Goal: Information Seeking & Learning: Learn about a topic

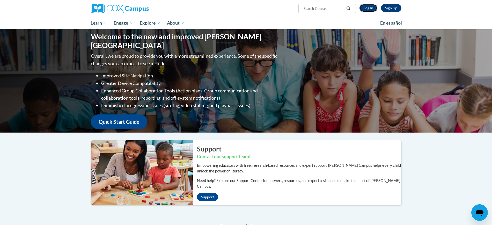
click at [371, 8] on link "Log In" at bounding box center [369, 8] width 18 height 8
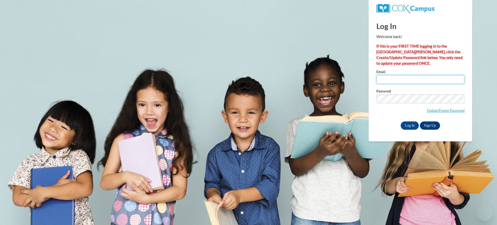
type input "gheide@kusd.edu"
drag, startPoint x: 0, startPoint y: 0, endPoint x: 404, endPoint y: 82, distance: 411.7
click at [404, 82] on input "gheide@kusd.edu" at bounding box center [420, 79] width 88 height 9
drag, startPoint x: 379, startPoint y: 123, endPoint x: 382, endPoint y: 124, distance: 3.7
click at [379, 123] on div "Log In Sign Up" at bounding box center [420, 125] width 88 height 8
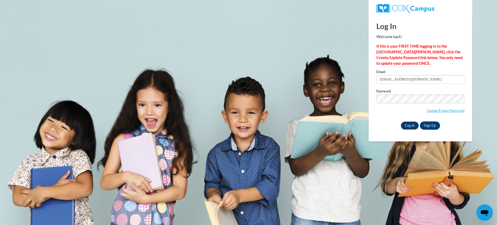
click at [404, 122] on input "Log In" at bounding box center [410, 125] width 18 height 8
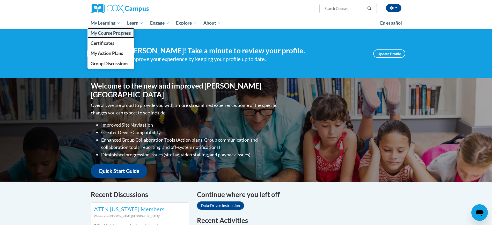
click at [121, 32] on span "My Course Progress" at bounding box center [111, 32] width 40 height 5
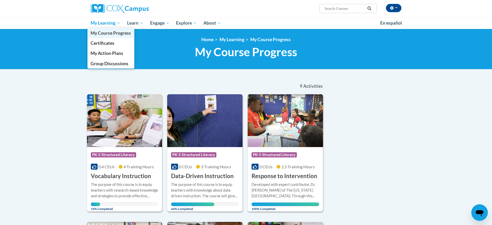
click at [115, 34] on span "My Course Progress" at bounding box center [111, 32] width 40 height 5
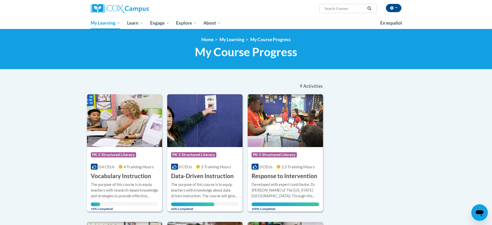
scroll to position [32, 0]
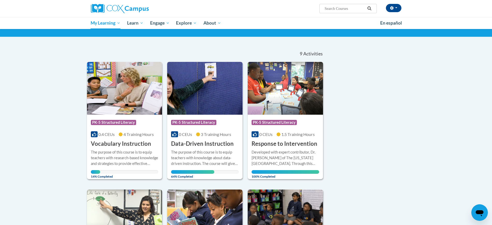
click at [224, 152] on div "The purpose of this course is to equip teachers with knowledge about data-drive…" at bounding box center [205, 157] width 68 height 17
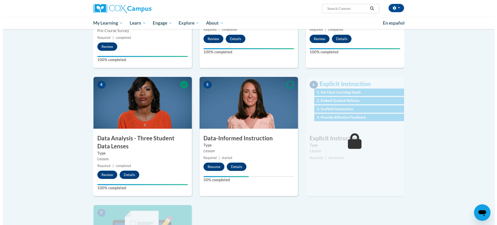
scroll to position [226, 0]
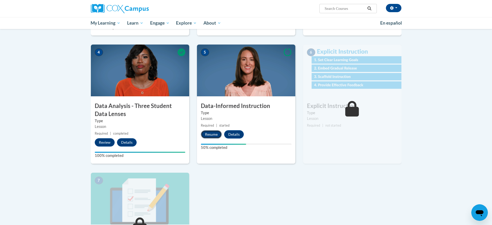
click at [211, 132] on button "Resume" at bounding box center [211, 134] width 21 height 8
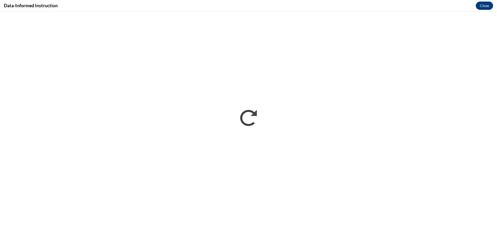
scroll to position [0, 0]
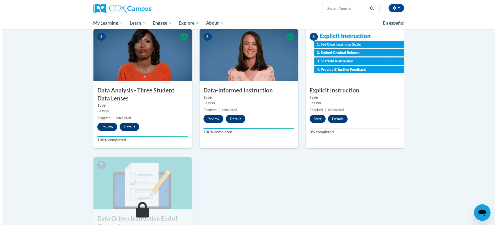
scroll to position [210, 0]
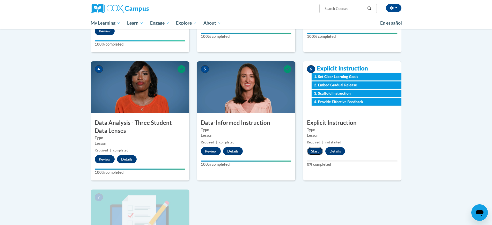
click at [314, 150] on button "Start" at bounding box center [315, 151] width 16 height 8
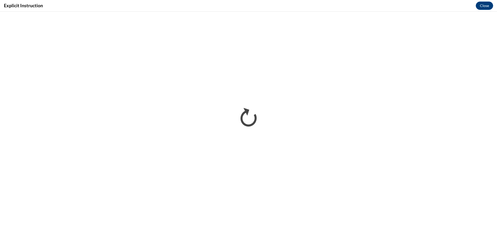
scroll to position [0, 0]
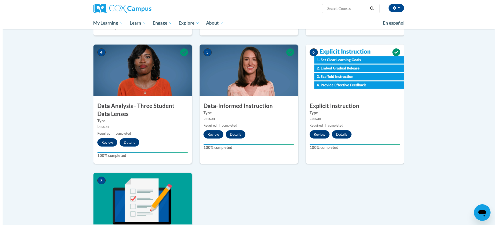
scroll to position [356, 0]
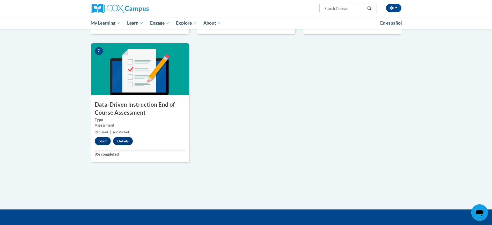
click at [110, 143] on div "Start Details" at bounding box center [115, 141] width 48 height 8
click at [101, 143] on button "Start" at bounding box center [103, 141] width 16 height 8
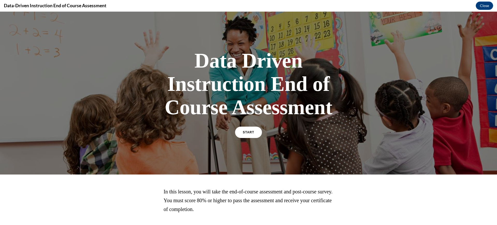
scroll to position [0, 0]
click at [243, 132] on span "START" at bounding box center [249, 132] width 12 height 4
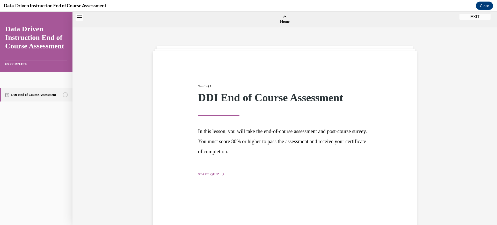
scroll to position [16, 0]
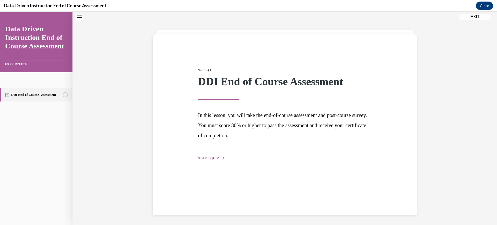
click at [208, 158] on span "START QUIZ" at bounding box center [208, 158] width 21 height 4
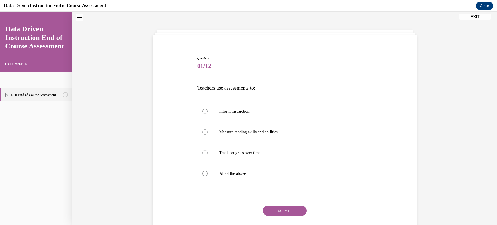
scroll to position [16, 0]
click at [246, 172] on p "All of the above" at bounding box center [289, 173] width 140 height 5
click at [208, 172] on input "All of the above" at bounding box center [204, 173] width 5 height 5
radio input "true"
click at [276, 205] on div "Question 01/12 Teachers use assessments to: Inform instruction Measure reading …" at bounding box center [284, 152] width 175 height 192
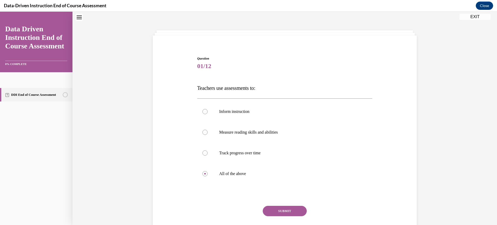
click at [277, 211] on button "SUBMIT" at bounding box center [285, 211] width 44 height 10
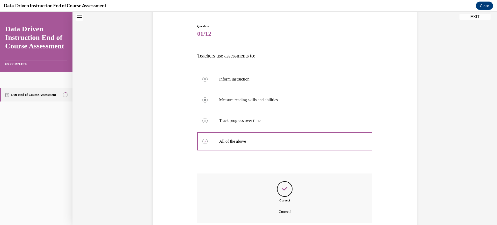
scroll to position [80, 0]
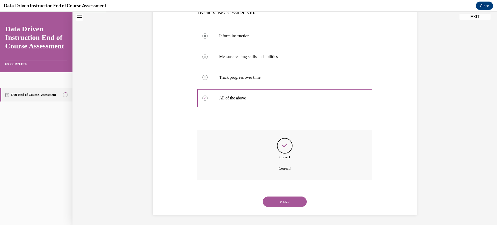
click at [274, 200] on button "NEXT" at bounding box center [285, 201] width 44 height 10
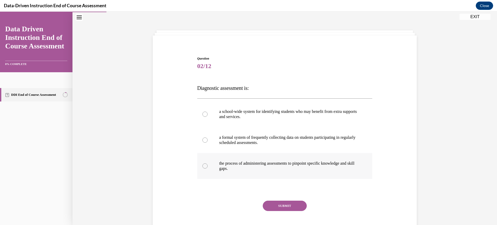
click at [257, 162] on p "the process of administering assessments to pinpoint specific knowledge and ski…" at bounding box center [289, 166] width 140 height 10
click at [208, 163] on input "the process of administering assessments to pinpoint specific knowledge and ski…" at bounding box center [204, 165] width 5 height 5
radio input "true"
click at [275, 203] on button "SUBMIT" at bounding box center [285, 206] width 44 height 10
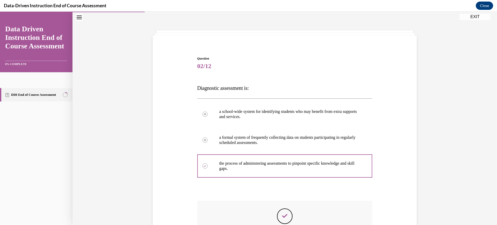
scroll to position [86, 0]
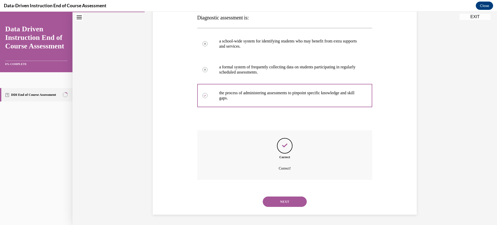
click at [277, 204] on button "NEXT" at bounding box center [285, 201] width 44 height 10
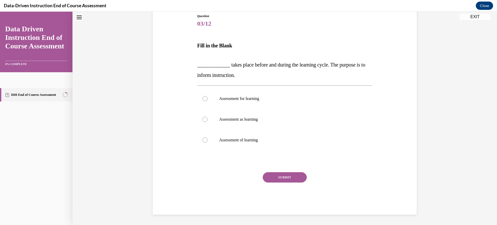
scroll to position [16, 0]
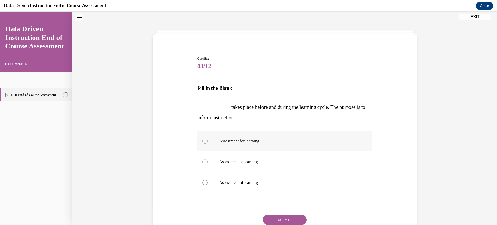
click at [265, 137] on label "Assessment for learning" at bounding box center [284, 141] width 175 height 21
click at [208, 138] on input "Assessment for learning" at bounding box center [204, 140] width 5 height 5
radio input "true"
click at [281, 215] on button "SUBMIT" at bounding box center [285, 220] width 44 height 10
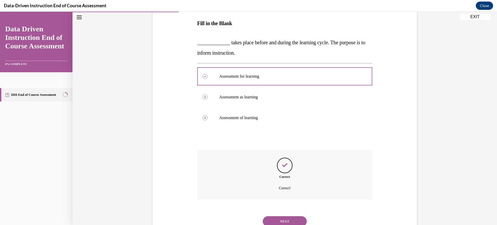
click at [292, 218] on button "NEXT" at bounding box center [285, 221] width 44 height 10
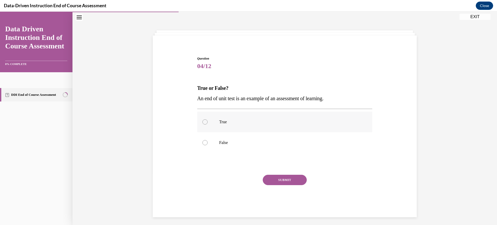
click at [245, 125] on label "True" at bounding box center [284, 122] width 175 height 21
click at [208, 125] on input "True" at bounding box center [204, 121] width 5 height 5
radio input "true"
click at [291, 183] on button "SUBMIT" at bounding box center [285, 180] width 44 height 10
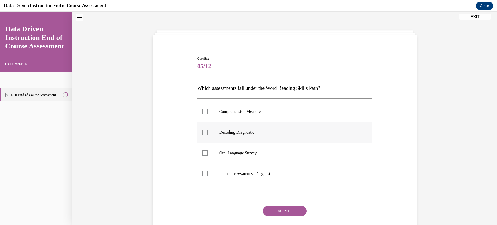
click at [290, 129] on label "Decoding Diagnostic" at bounding box center [284, 132] width 175 height 21
click at [208, 130] on input "Decoding Diagnostic" at bounding box center [204, 132] width 5 height 5
checkbox input "true"
click at [292, 170] on label "Phonemic Awareness Diagnostic" at bounding box center [284, 173] width 175 height 21
click at [208, 171] on input "Phonemic Awareness Diagnostic" at bounding box center [204, 173] width 5 height 5
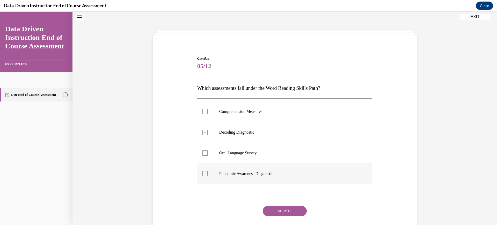
checkbox input "true"
click at [287, 207] on button "SUBMIT" at bounding box center [285, 211] width 44 height 10
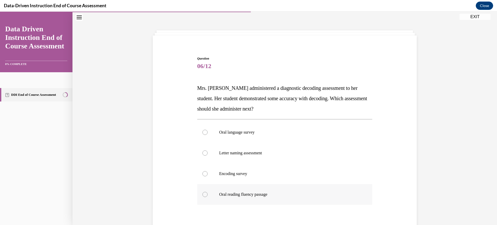
scroll to position [48, 0]
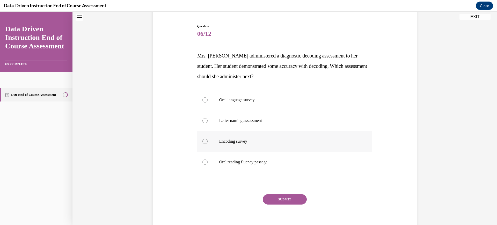
click at [322, 142] on p "Encoding survey" at bounding box center [289, 141] width 140 height 5
click at [208, 142] on input "Encoding survey" at bounding box center [204, 141] width 5 height 5
radio input "true"
click at [278, 199] on button "SUBMIT" at bounding box center [285, 199] width 44 height 10
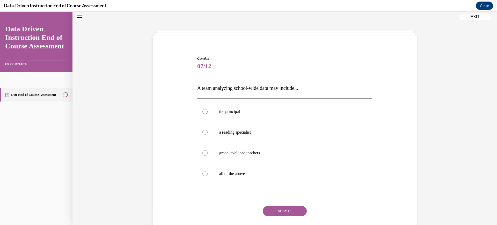
scroll to position [34, 0]
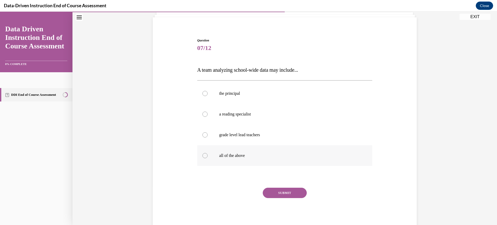
click at [225, 152] on label "all of the above" at bounding box center [284, 155] width 175 height 21
click at [208, 153] on input "all of the above" at bounding box center [204, 155] width 5 height 5
radio input "true"
click at [279, 193] on button "SUBMIT" at bounding box center [285, 193] width 44 height 10
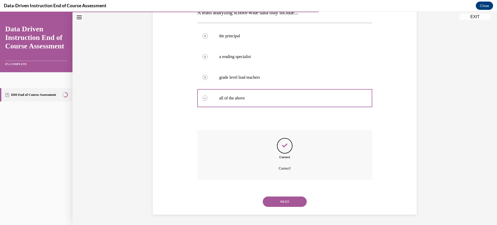
click at [295, 201] on button "NEXT" at bounding box center [285, 201] width 44 height 10
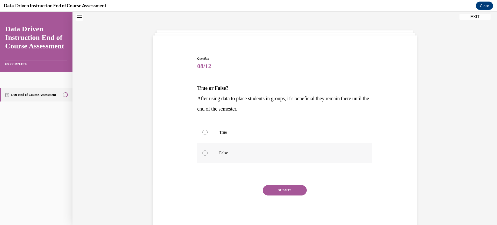
click at [252, 158] on label "False" at bounding box center [284, 153] width 175 height 21
click at [208, 156] on input "False" at bounding box center [204, 152] width 5 height 5
radio input "true"
click at [288, 190] on button "SUBMIT" at bounding box center [285, 190] width 44 height 10
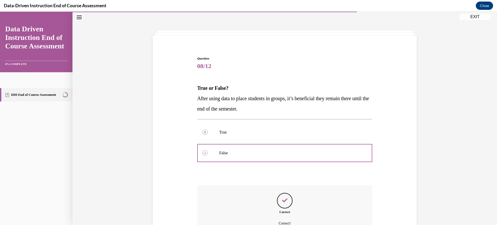
scroll to position [71, 0]
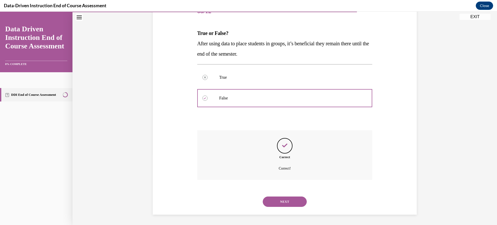
click at [291, 202] on button "NEXT" at bounding box center [285, 201] width 44 height 10
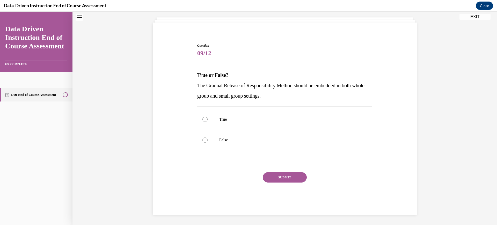
scroll to position [16, 0]
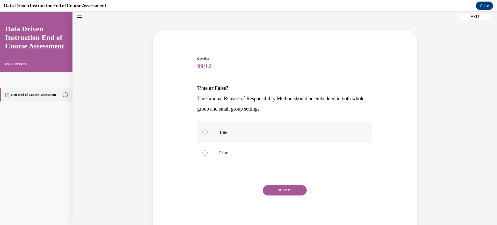
click at [230, 134] on p "True" at bounding box center [289, 132] width 140 height 5
click at [208, 134] on input "True" at bounding box center [204, 132] width 5 height 5
radio input "true"
click at [286, 195] on div "SUBMIT NEXT" at bounding box center [284, 206] width 175 height 42
click at [284, 189] on button "SUBMIT" at bounding box center [285, 190] width 44 height 10
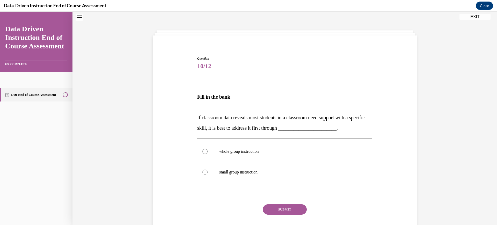
scroll to position [32, 0]
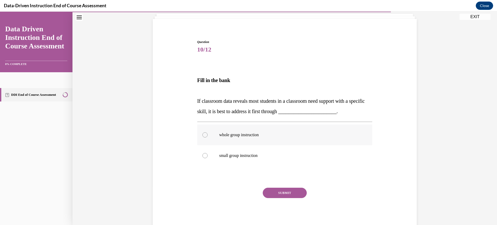
click at [280, 135] on p "whole group instruction" at bounding box center [289, 134] width 140 height 5
click at [208, 135] on input "whole group instruction" at bounding box center [204, 134] width 5 height 5
radio input "true"
click at [288, 197] on button "SUBMIT" at bounding box center [285, 193] width 44 height 10
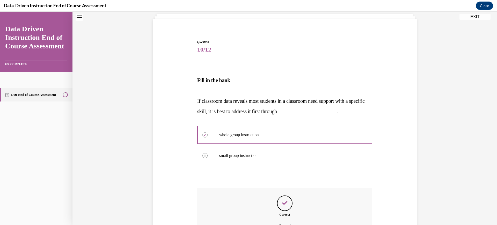
scroll to position [90, 0]
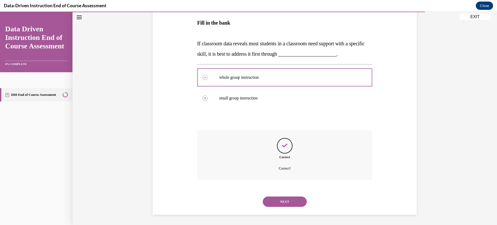
click at [289, 205] on button "NEXT" at bounding box center [285, 201] width 44 height 10
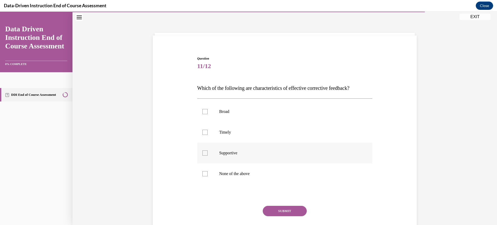
drag, startPoint x: 314, startPoint y: 130, endPoint x: 310, endPoint y: 144, distance: 14.4
click at [314, 130] on p "Timely" at bounding box center [289, 132] width 140 height 5
click at [208, 130] on input "Timely" at bounding box center [204, 132] width 5 height 5
checkbox input "true"
click at [310, 151] on p "Supportive" at bounding box center [289, 152] width 140 height 5
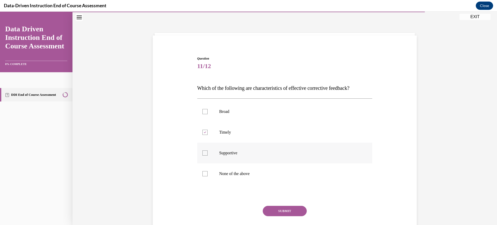
click at [208, 151] on input "Supportive" at bounding box center [204, 152] width 5 height 5
checkbox input "true"
click at [296, 206] on button "SUBMIT" at bounding box center [285, 211] width 44 height 10
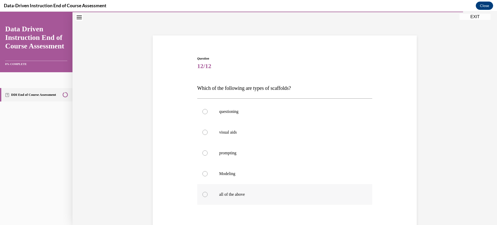
scroll to position [55, 0]
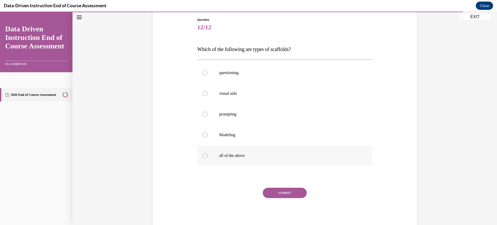
click at [288, 161] on label "all of the above" at bounding box center [284, 155] width 175 height 21
click at [208, 158] on input "all of the above" at bounding box center [204, 155] width 5 height 5
radio input "true"
click at [289, 192] on button "SUBMIT" at bounding box center [285, 193] width 44 height 10
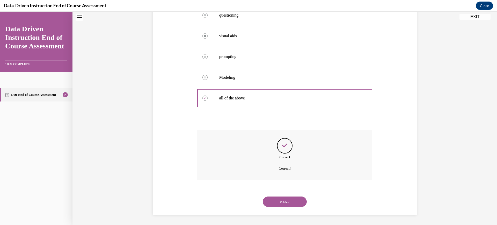
click at [296, 200] on button "NEXT" at bounding box center [285, 201] width 44 height 10
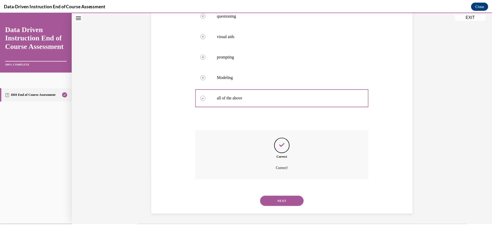
scroll to position [52, 0]
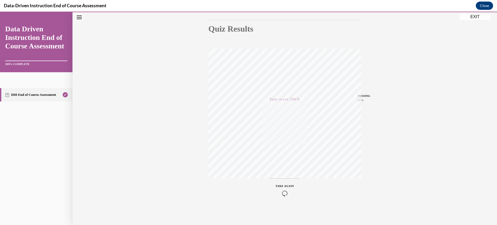
click at [475, 16] on button "EXIT" at bounding box center [474, 17] width 31 height 6
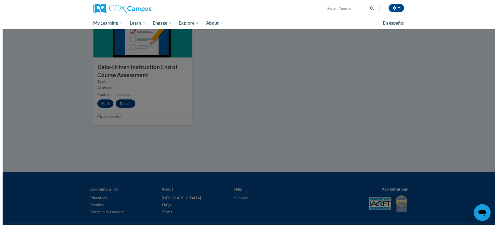
scroll to position [264, 0]
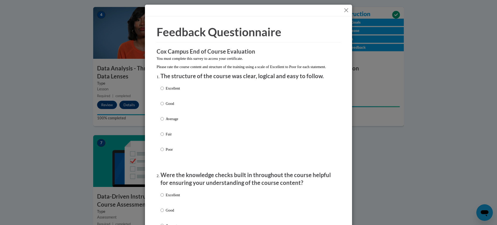
click at [200, 127] on div "Excellent Good Average Fair Poor" at bounding box center [248, 125] width 176 height 84
click at [181, 123] on div "Excellent Good Average Fair Poor" at bounding box center [248, 125] width 176 height 84
click at [172, 122] on p "Average" at bounding box center [173, 119] width 14 height 6
click at [164, 122] on input "Average" at bounding box center [161, 119] width 3 height 6
radio input "true"
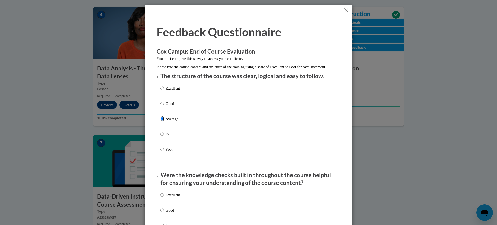
scroll to position [65, 0]
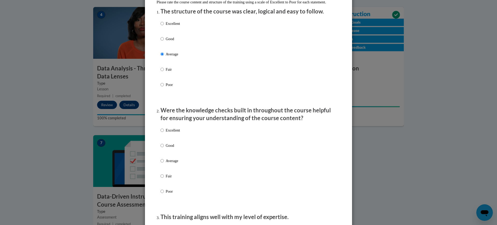
click at [172, 164] on p "Average" at bounding box center [173, 161] width 14 height 6
click at [164, 164] on input "Average" at bounding box center [161, 161] width 3 height 6
radio input "true"
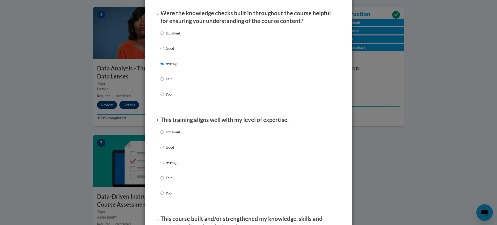
click at [171, 165] on p "Average" at bounding box center [173, 163] width 14 height 6
click at [164, 165] on input "Average" at bounding box center [161, 163] width 3 height 6
radio input "true"
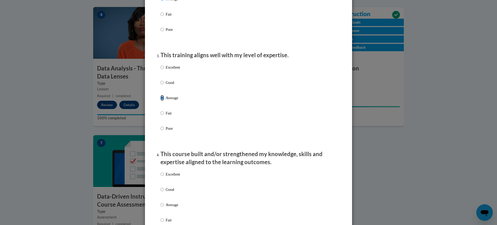
scroll to position [259, 0]
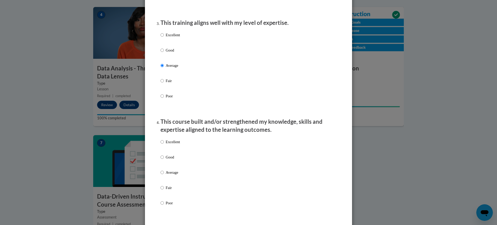
click at [175, 175] on p "Average" at bounding box center [173, 173] width 14 height 6
click at [164, 175] on input "Average" at bounding box center [161, 173] width 3 height 6
radio input "true"
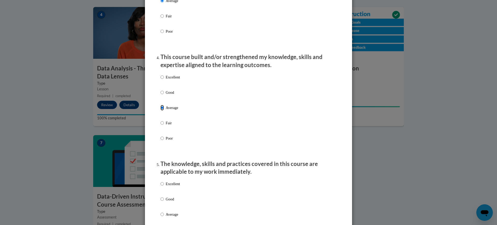
scroll to position [356, 0]
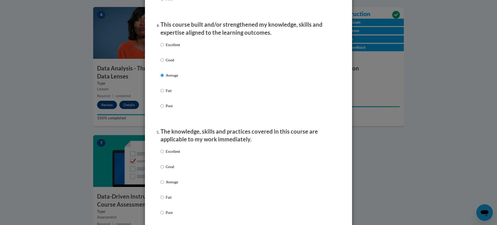
click at [176, 185] on p "Average" at bounding box center [173, 182] width 14 height 6
click at [164, 185] on input "Average" at bounding box center [161, 182] width 3 height 6
radio input "true"
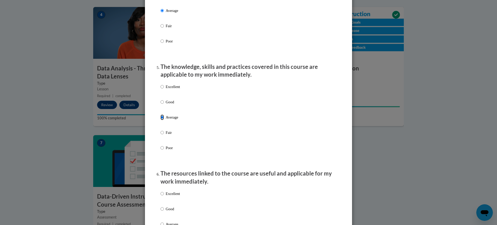
scroll to position [485, 0]
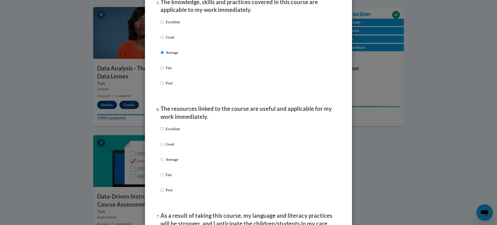
click at [169, 162] on p "Average" at bounding box center [173, 160] width 14 height 6
click at [164, 162] on input "Average" at bounding box center [161, 160] width 3 height 6
radio input "true"
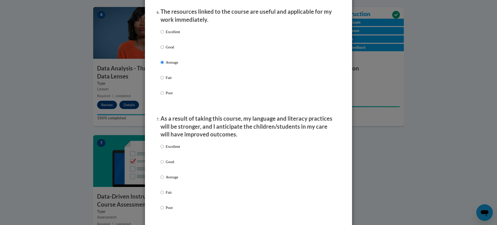
click at [175, 179] on p "Average" at bounding box center [173, 177] width 14 height 6
click at [164, 179] on input "Average" at bounding box center [161, 177] width 3 height 6
radio input "true"
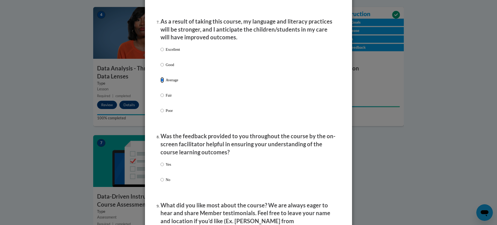
scroll to position [744, 0]
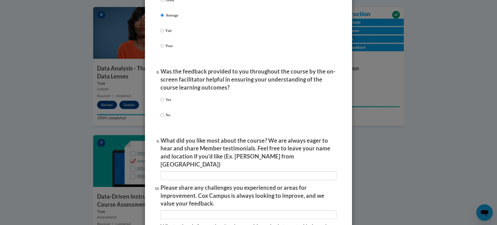
click at [166, 102] on p "Yes" at bounding box center [168, 100] width 5 height 6
click at [164, 102] on input "Yes" at bounding box center [161, 100] width 3 height 6
radio input "true"
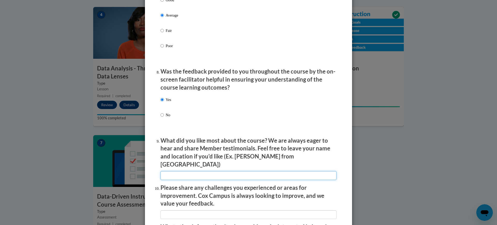
click at [180, 171] on input "textbox" at bounding box center [248, 175] width 176 height 9
type input "It was informational"
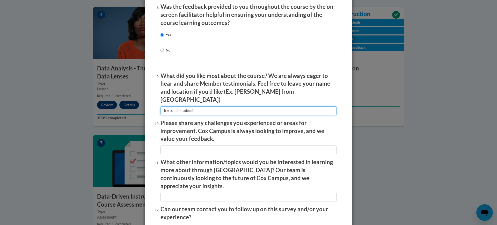
scroll to position [841, 0]
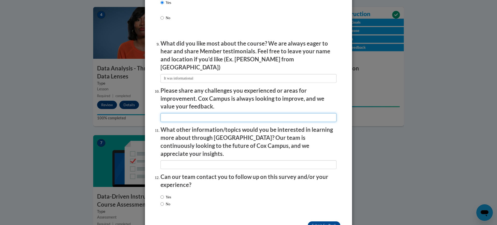
drag, startPoint x: 186, startPoint y: 112, endPoint x: 185, endPoint y: 116, distance: 4.4
click at [186, 113] on input "textbox" at bounding box center [248, 117] width 176 height 9
type input "No challenges were experienced"
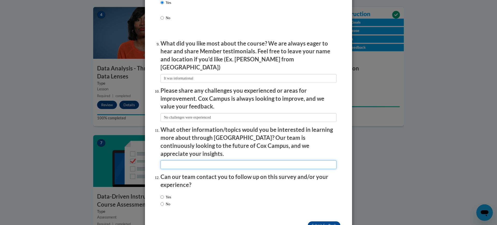
click at [189, 160] on input "textbox" at bounding box center [248, 164] width 176 height 9
type input "Nothing comes to mind"
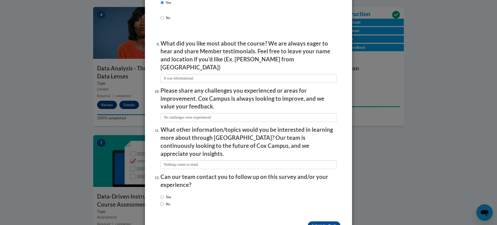
click at [167, 201] on label "No" at bounding box center [165, 204] width 10 height 6
click at [164, 201] on input "No" at bounding box center [161, 204] width 3 height 6
radio input "true"
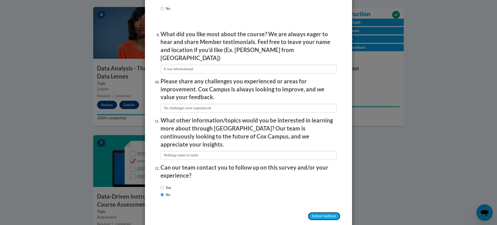
click at [308, 212] on input "Submit feedback" at bounding box center [324, 216] width 33 height 8
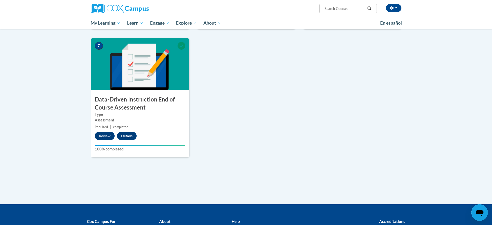
scroll to position [264, 0]
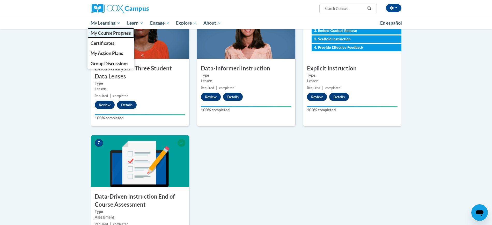
click at [104, 31] on span "My Course Progress" at bounding box center [111, 32] width 40 height 5
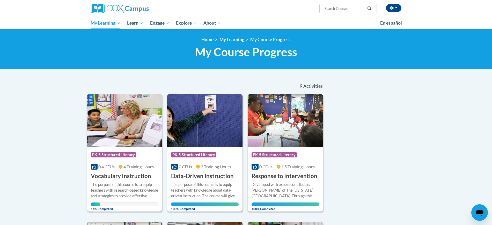
click at [116, 183] on div "The purpose of this course is to equip teachers with research-based knowledge a…" at bounding box center [125, 190] width 68 height 17
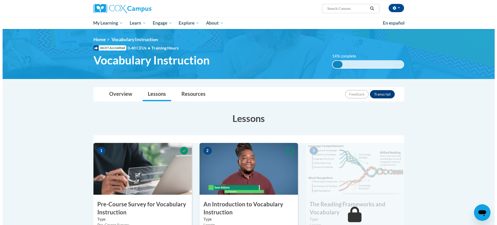
scroll to position [129, 0]
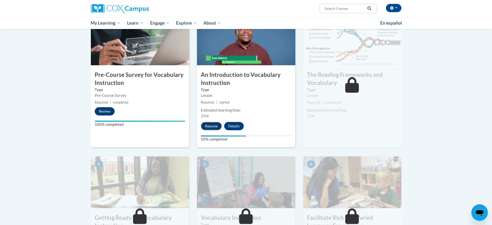
click at [211, 126] on button "Resume" at bounding box center [211, 126] width 21 height 8
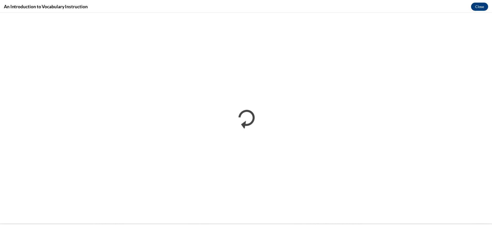
scroll to position [0, 0]
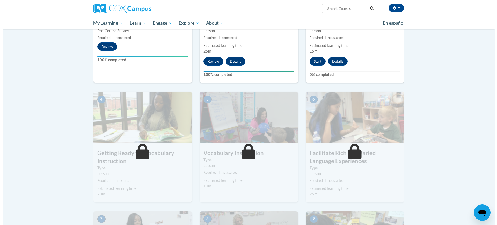
scroll to position [97, 0]
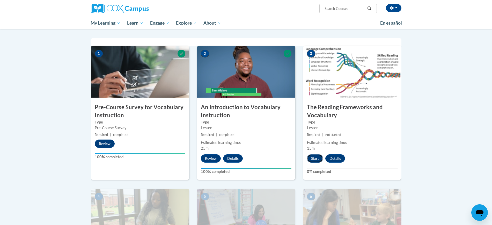
click at [313, 160] on button "Start" at bounding box center [315, 158] width 16 height 8
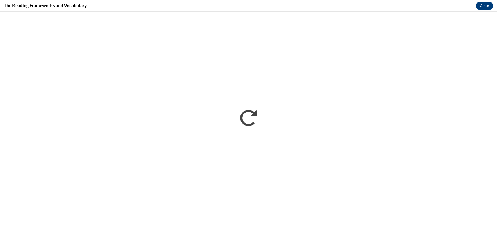
scroll to position [0, 0]
